Goal: Communication & Community: Answer question/provide support

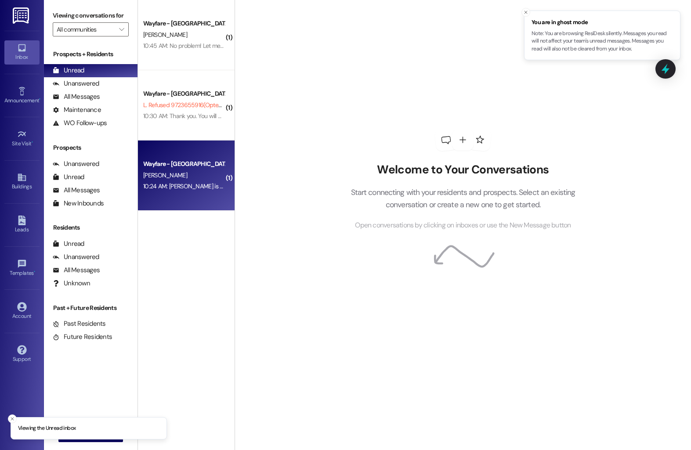
click at [150, 164] on div "Wayfare - [GEOGRAPHIC_DATA]" at bounding box center [183, 164] width 81 height 9
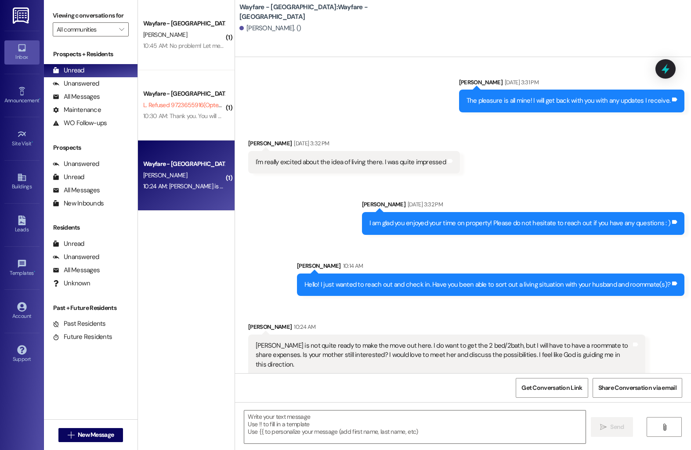
scroll to position [581, 0]
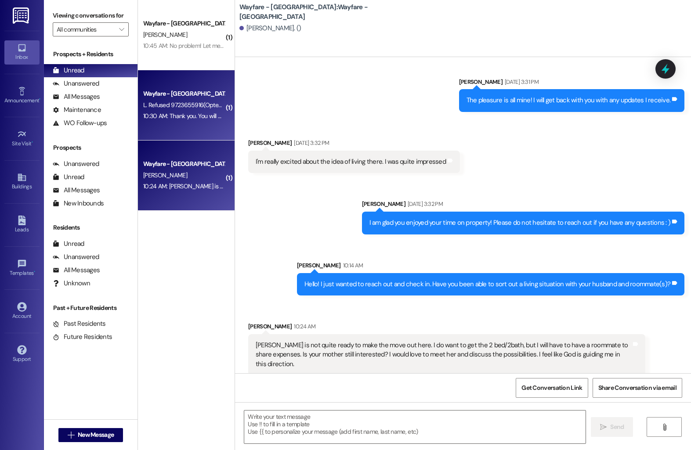
click at [200, 123] on div "Wayfare - [GEOGRAPHIC_DATA] L. Refused 9723655916 (Opted Out) 10:30 AM: Thank y…" at bounding box center [186, 105] width 97 height 70
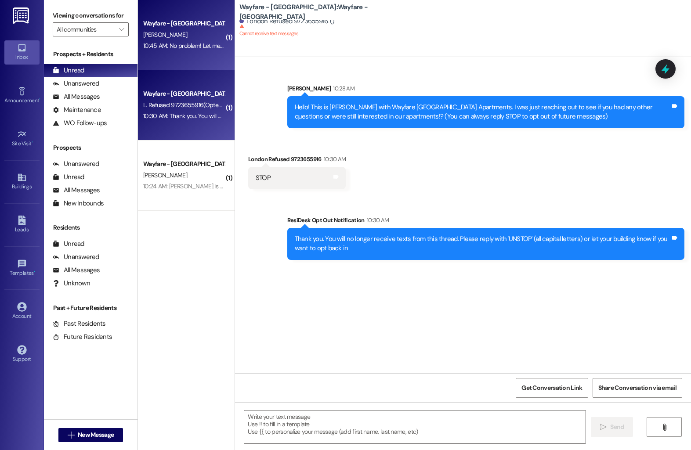
click at [180, 53] on div "Wayfare - [GEOGRAPHIC_DATA] [PERSON_NAME] 10:45 AM: No problem! Let me know if …" at bounding box center [186, 35] width 97 height 70
